Goal: Transaction & Acquisition: Purchase product/service

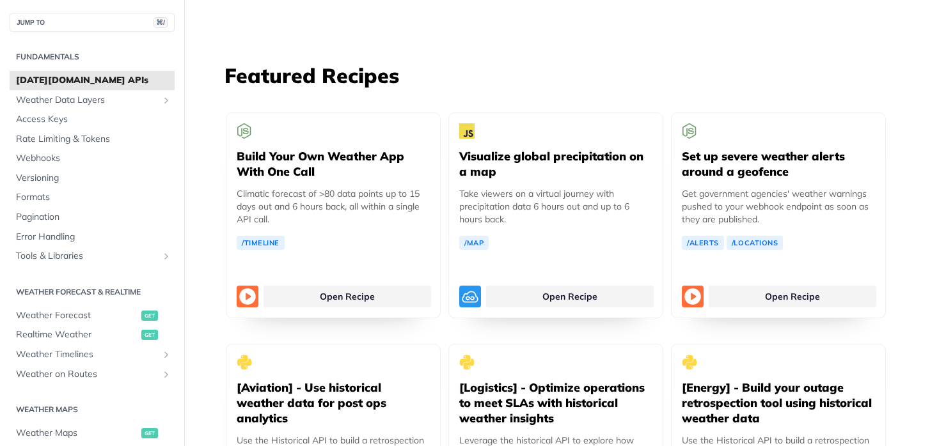
scroll to position [2337, 0]
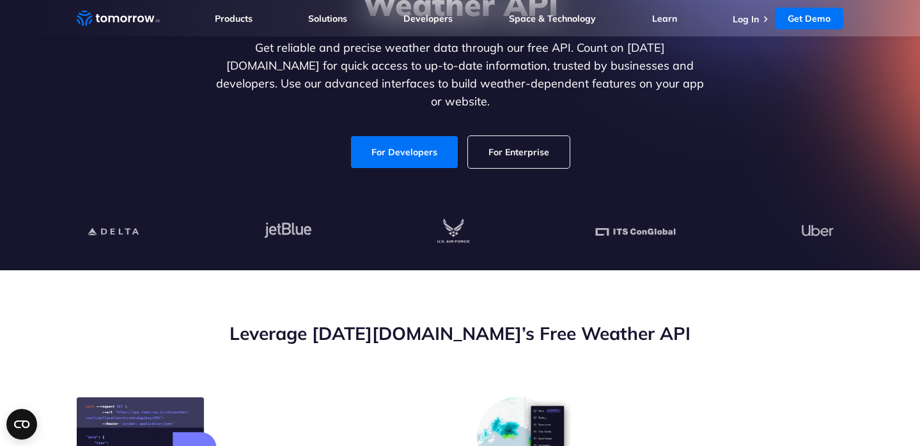
scroll to position [160, 0]
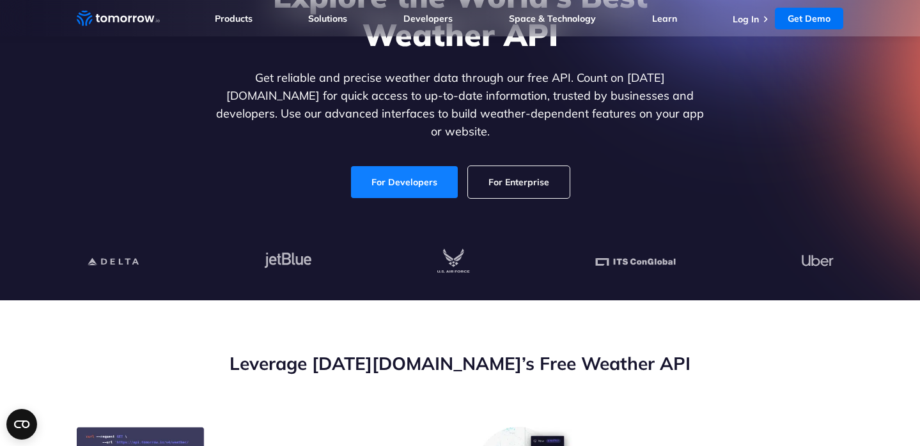
click at [436, 166] on link "For Developers" at bounding box center [404, 182] width 107 height 32
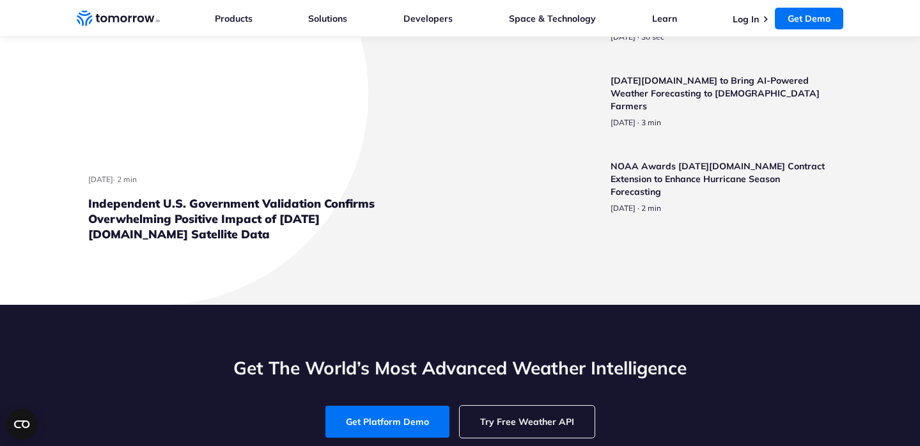
scroll to position [3090, 0]
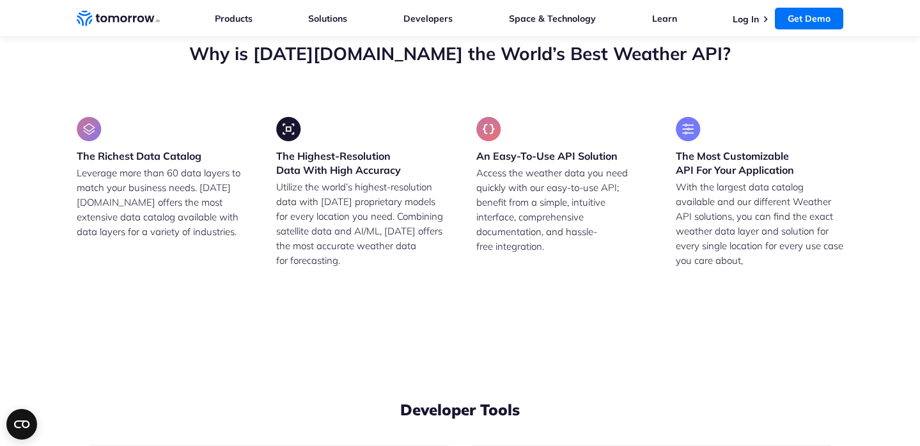
drag, startPoint x: 685, startPoint y: 378, endPoint x: 521, endPoint y: 375, distance: 163.7
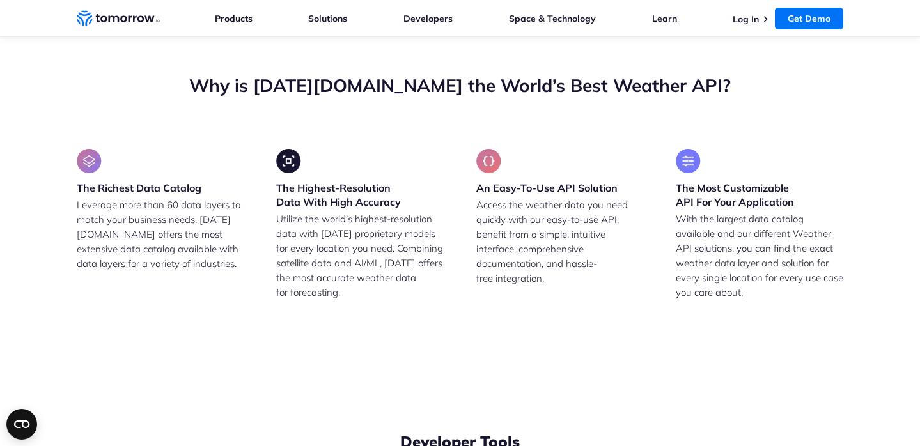
scroll to position [3058, 0]
drag, startPoint x: 154, startPoint y: 188, endPoint x: 230, endPoint y: 185, distance: 75.5
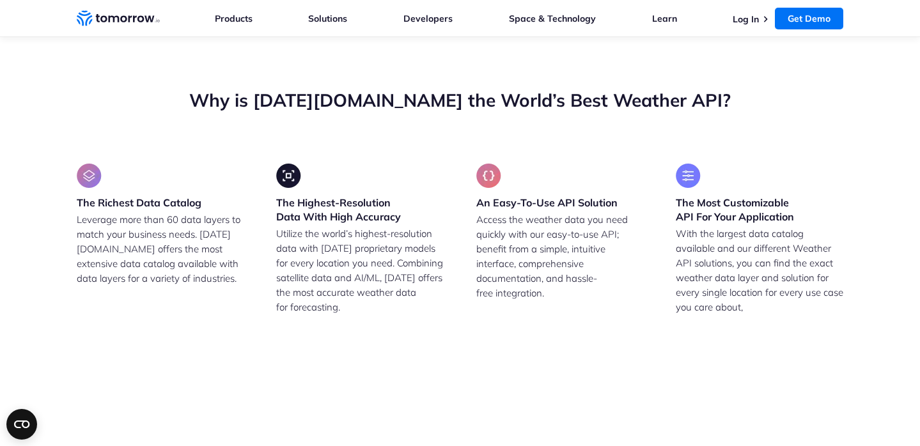
scroll to position [3016, 0]
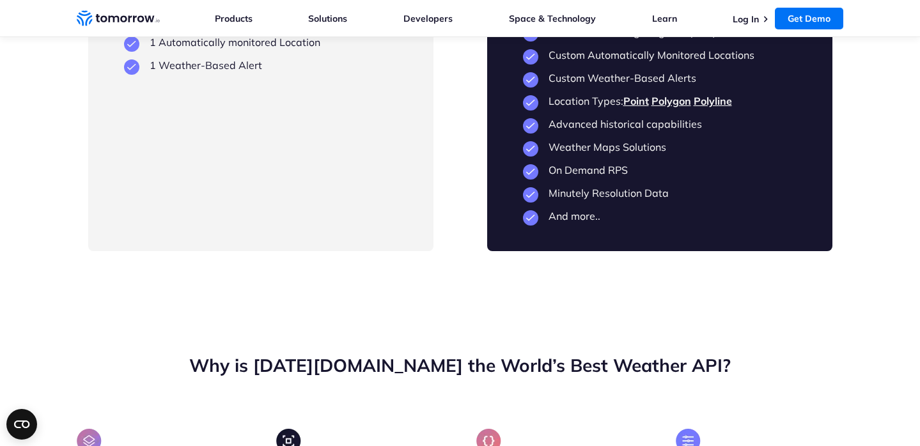
scroll to position [2991, 0]
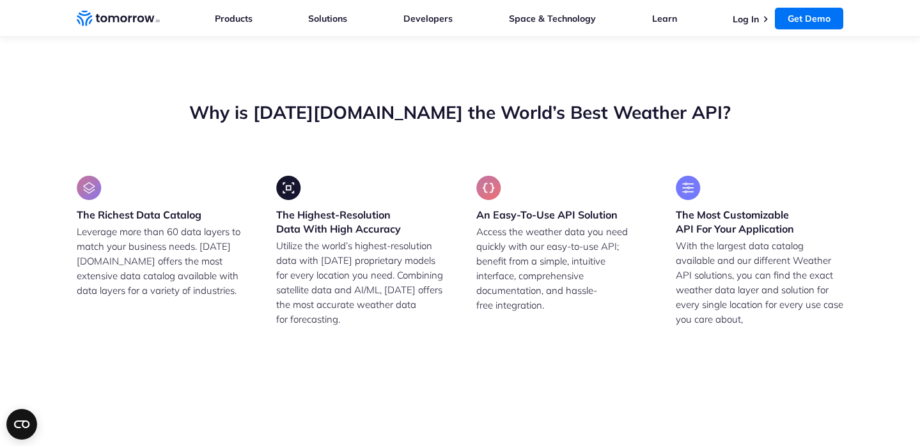
scroll to position [3042, 0]
